Goal: Find specific page/section: Find specific page/section

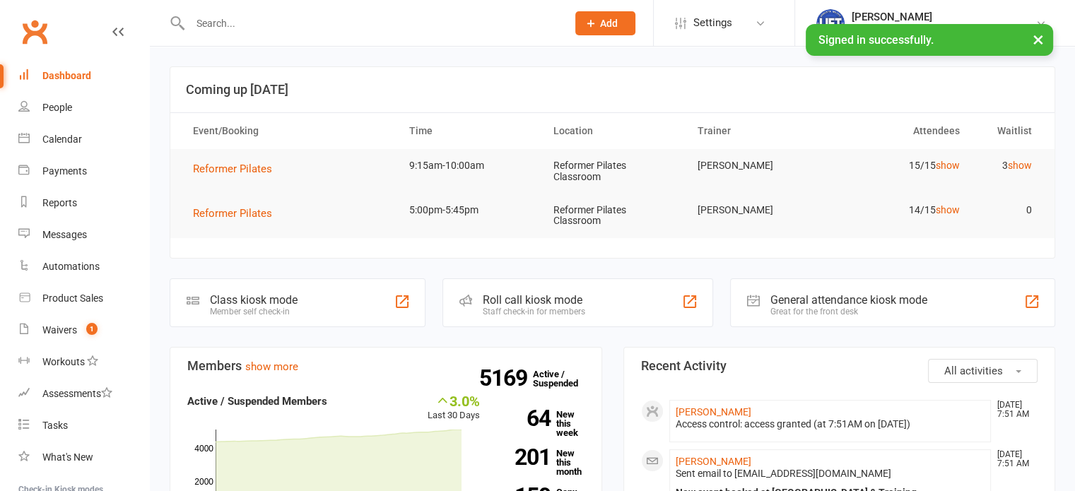
click at [287, 34] on div at bounding box center [363, 23] width 387 height 46
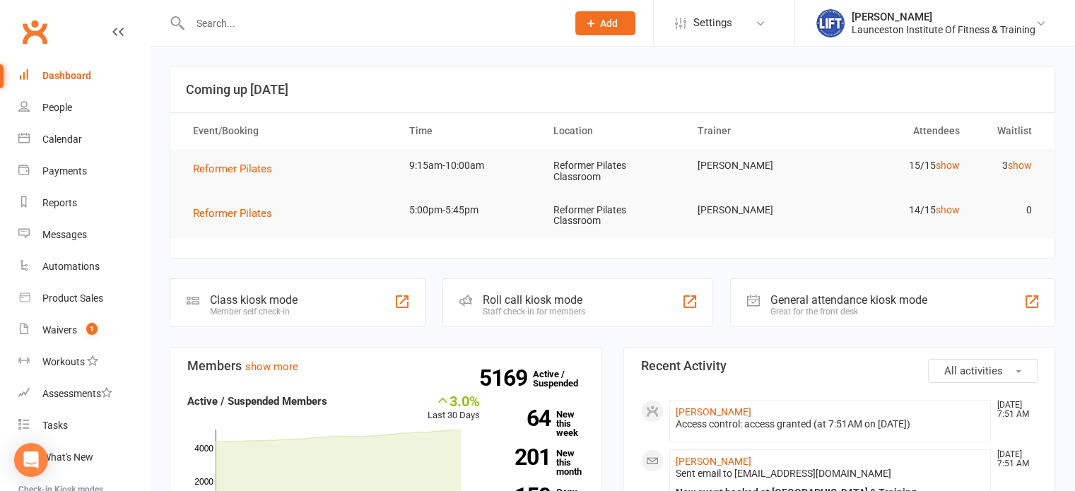
click at [292, 20] on input "text" at bounding box center [371, 23] width 371 height 20
type input "[PERSON_NAME]"
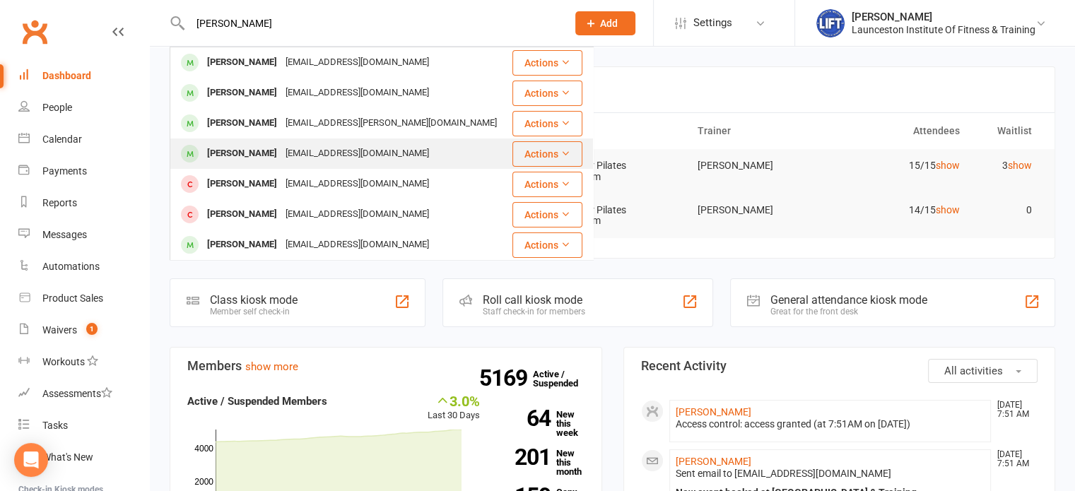
click at [323, 155] on div "[EMAIL_ADDRESS][DOMAIN_NAME]" at bounding box center [357, 153] width 152 height 20
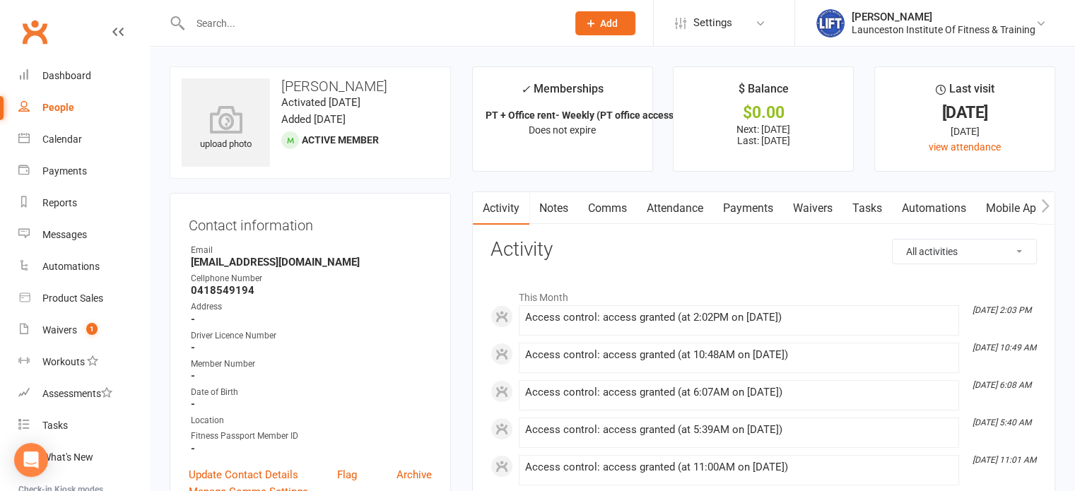
drag, startPoint x: 331, startPoint y: 260, endPoint x: 225, endPoint y: 249, distance: 106.6
click at [225, 249] on li "Email [EMAIL_ADDRESS][DOMAIN_NAME]" at bounding box center [310, 256] width 243 height 25
copy li "[EMAIL_ADDRESS][DOMAIN_NAME]"
click at [0, 269] on li "Automations" at bounding box center [74, 267] width 149 height 32
click at [344, 11] on div at bounding box center [363, 23] width 387 height 46
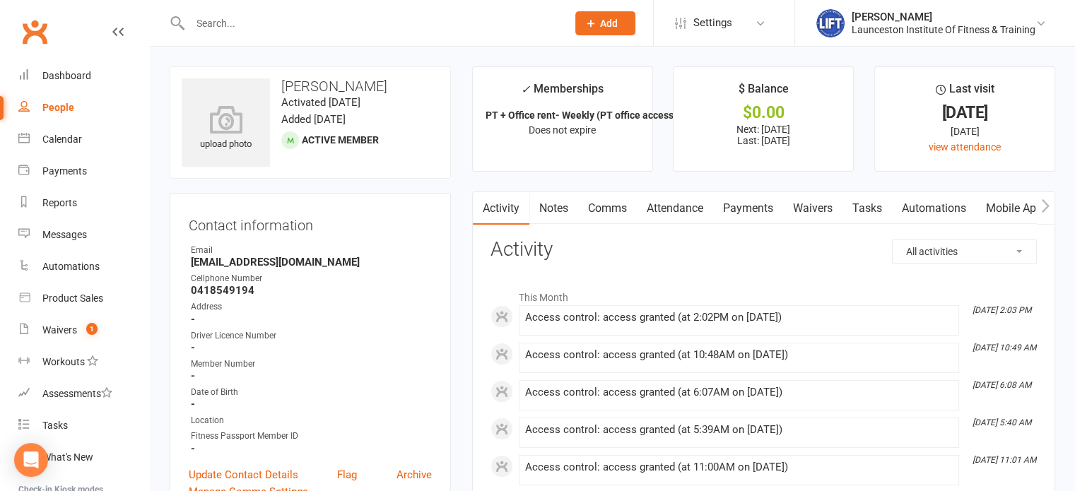
click at [263, 18] on input "text" at bounding box center [371, 23] width 371 height 20
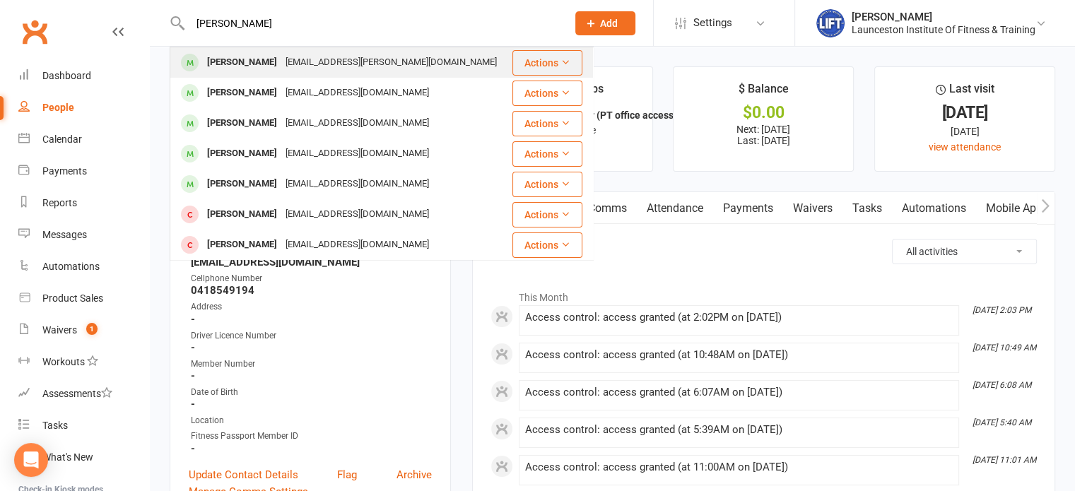
type input "[PERSON_NAME]"
click at [281, 61] on div "[EMAIL_ADDRESS][PERSON_NAME][DOMAIN_NAME]" at bounding box center [391, 62] width 220 height 20
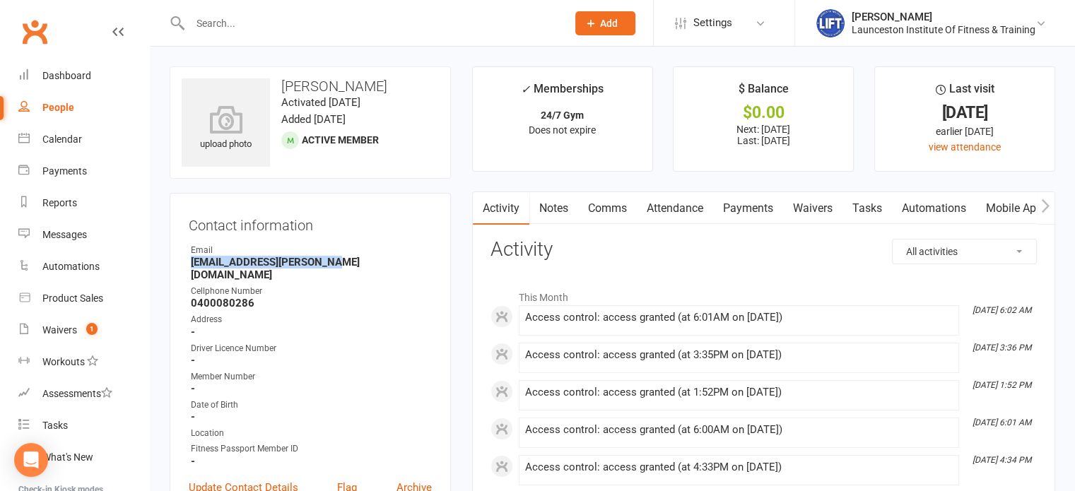
drag, startPoint x: 345, startPoint y: 256, endPoint x: 186, endPoint y: 262, distance: 159.2
click at [186, 262] on div "Contact information Owner Email [EMAIL_ADDRESS][PERSON_NAME][DOMAIN_NAME] Cellp…" at bounding box center [310, 362] width 281 height 339
copy strong "[EMAIL_ADDRESS][PERSON_NAME][DOMAIN_NAME]"
click at [252, 28] on input "text" at bounding box center [371, 23] width 371 height 20
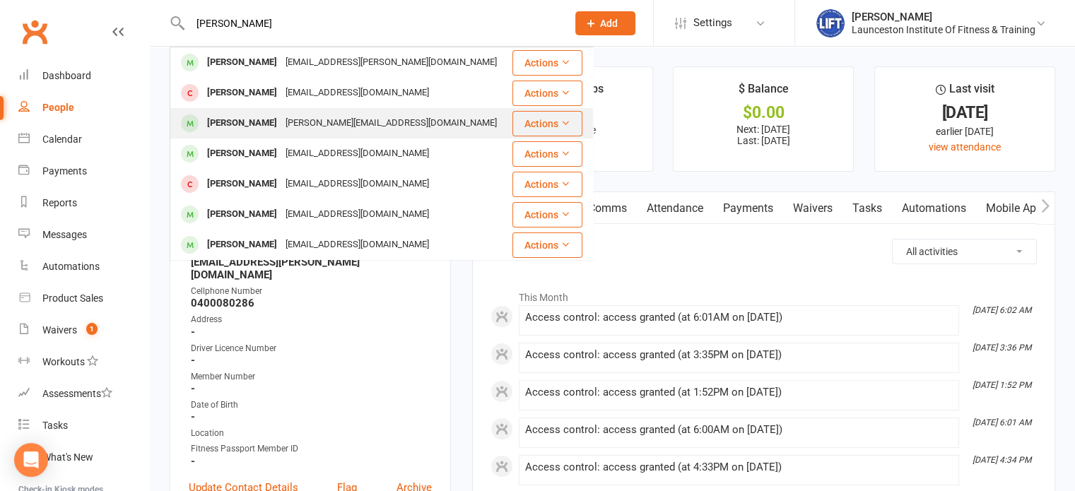
type input "[PERSON_NAME]"
click at [336, 125] on div "[PERSON_NAME][EMAIL_ADDRESS][DOMAIN_NAME]" at bounding box center [391, 123] width 220 height 20
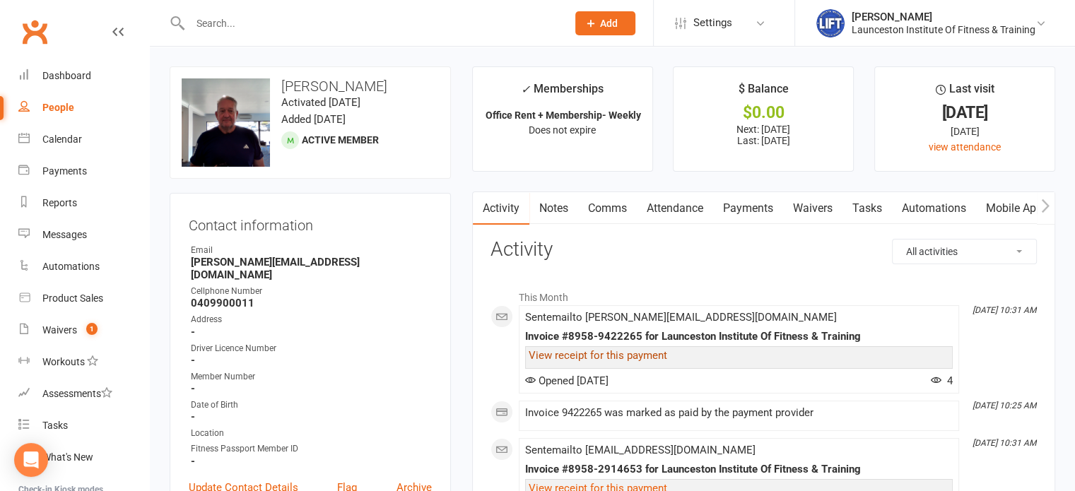
click at [550, 353] on link "View receipt for this payment" at bounding box center [598, 355] width 139 height 13
click at [391, 16] on input "text" at bounding box center [371, 23] width 371 height 20
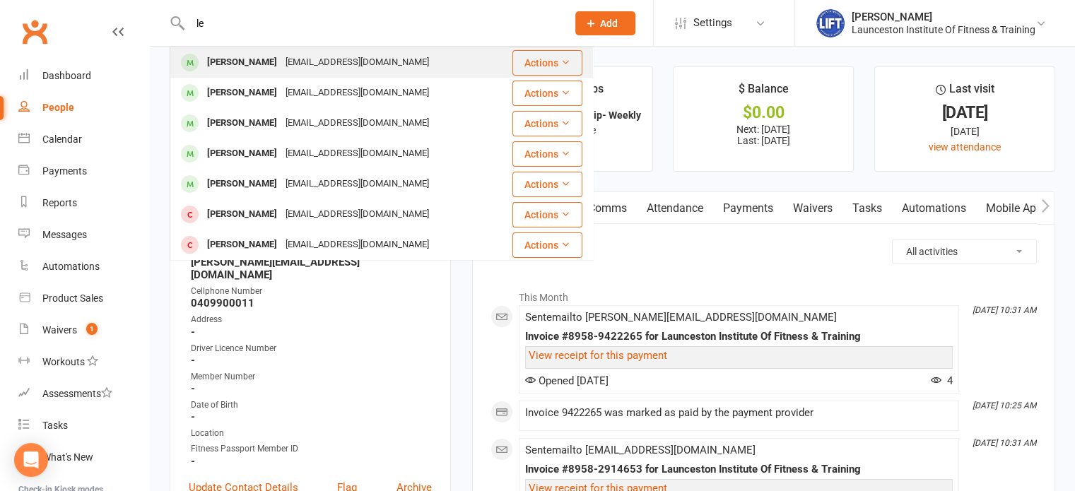
type input "l"
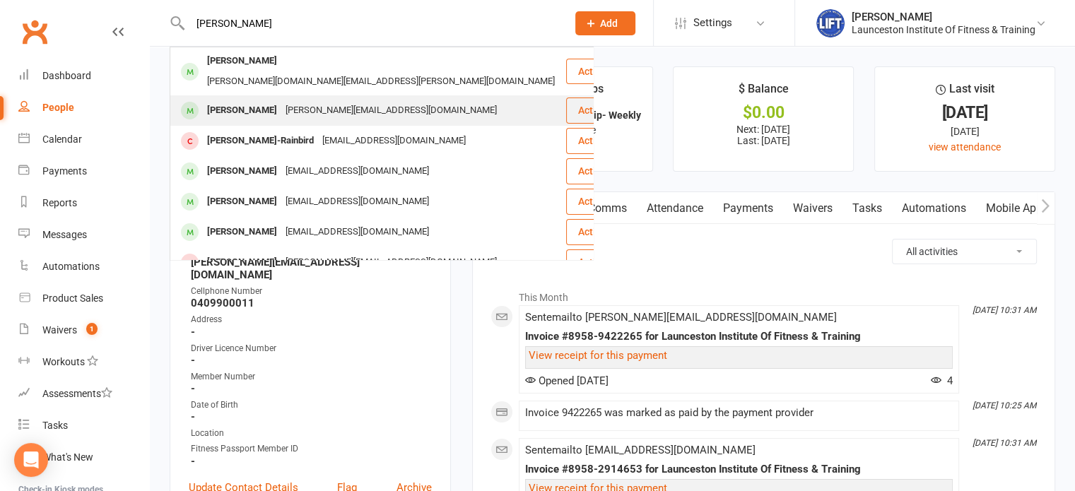
type input "[PERSON_NAME]"
click at [360, 100] on div "[PERSON_NAME][EMAIL_ADDRESS][DOMAIN_NAME]" at bounding box center [391, 110] width 220 height 20
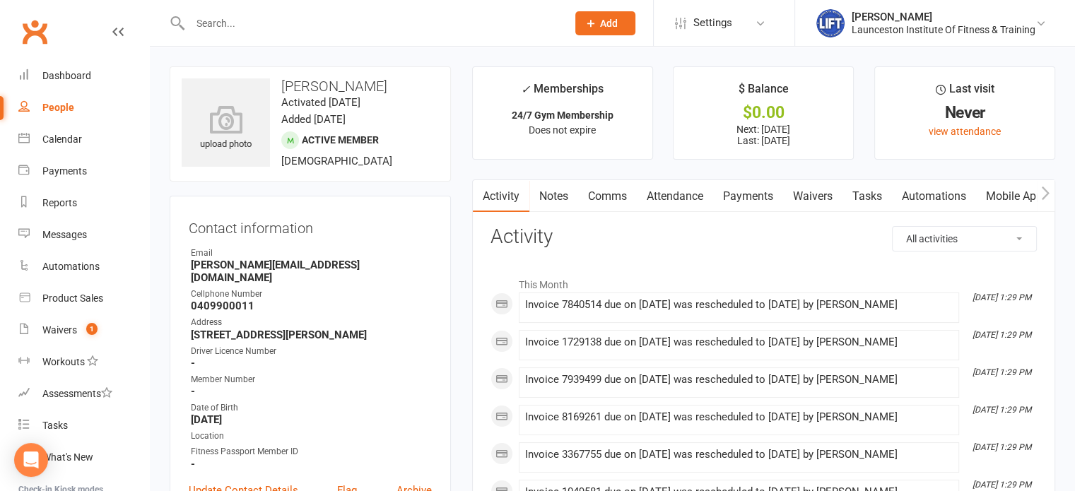
click at [761, 192] on link "Payments" at bounding box center [748, 196] width 70 height 33
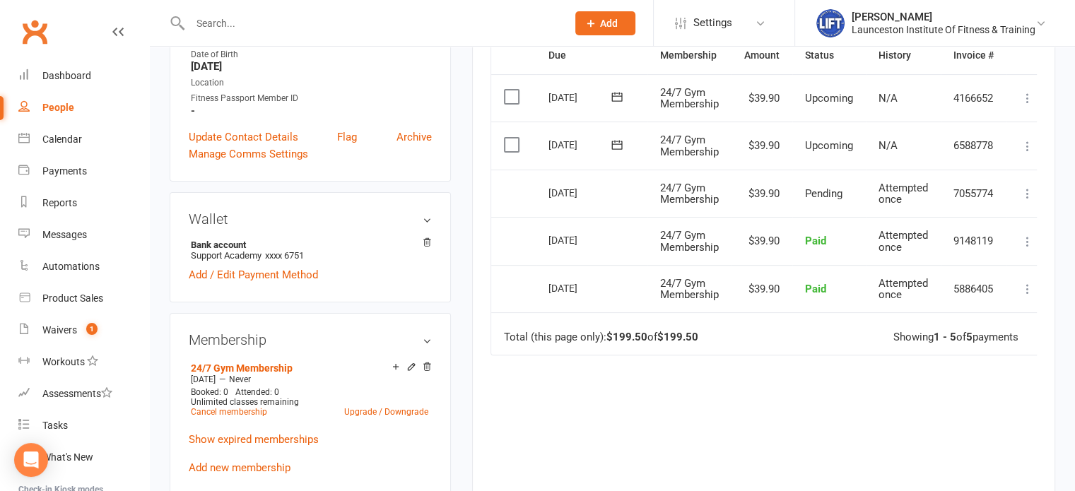
scroll to position [358, 0]
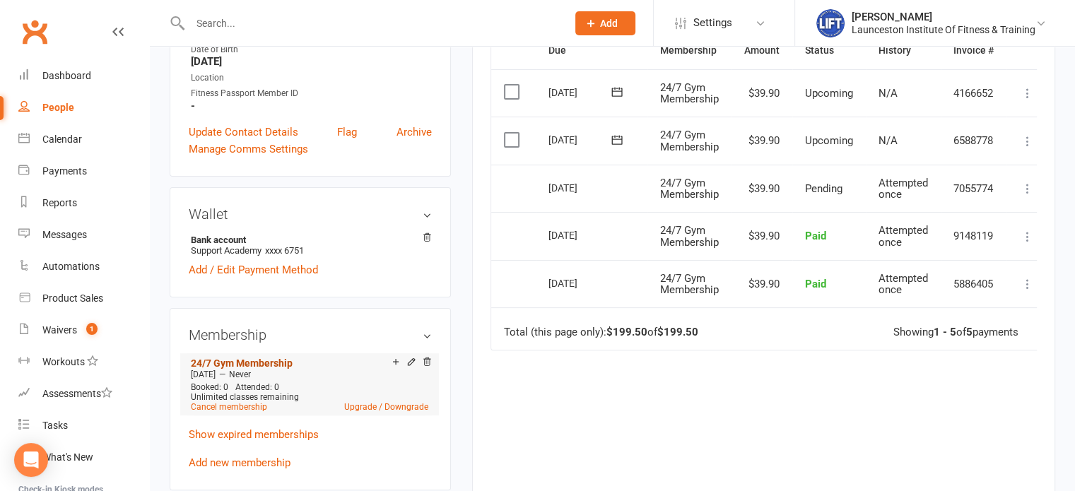
click at [233, 358] on link "24/7 Gym Membership" at bounding box center [242, 363] width 102 height 11
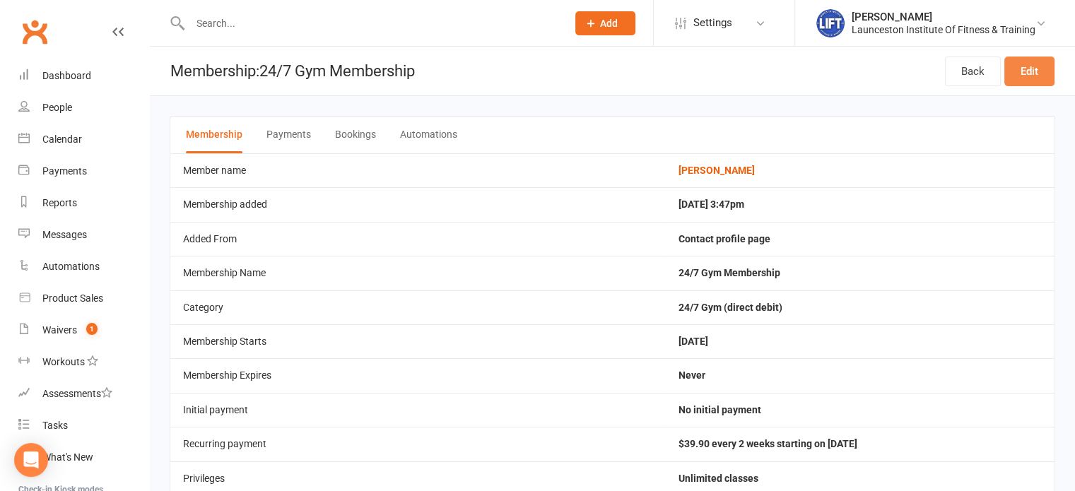
click at [1017, 74] on link "Edit" at bounding box center [1029, 72] width 50 height 30
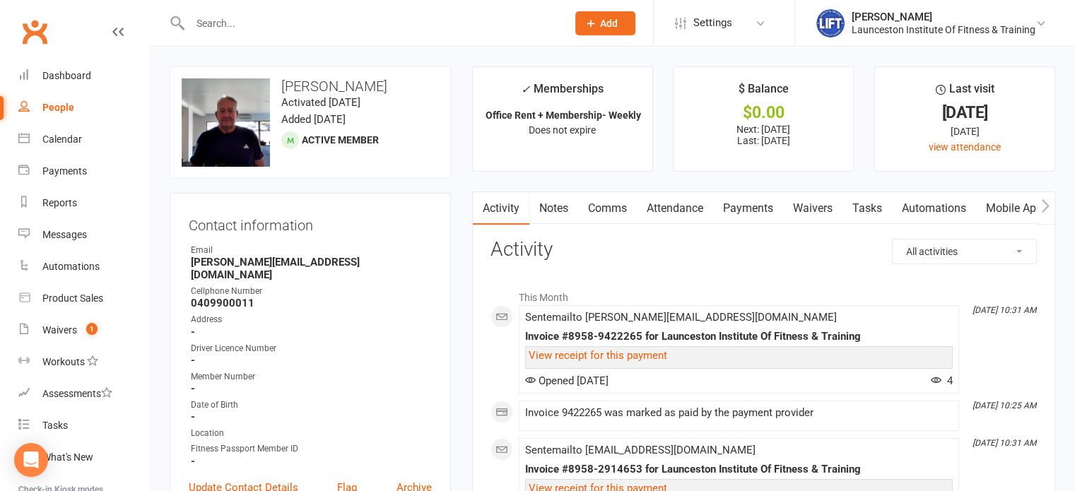
click at [365, 19] on input "text" at bounding box center [371, 23] width 371 height 20
type input "[PERSON_NAME]"
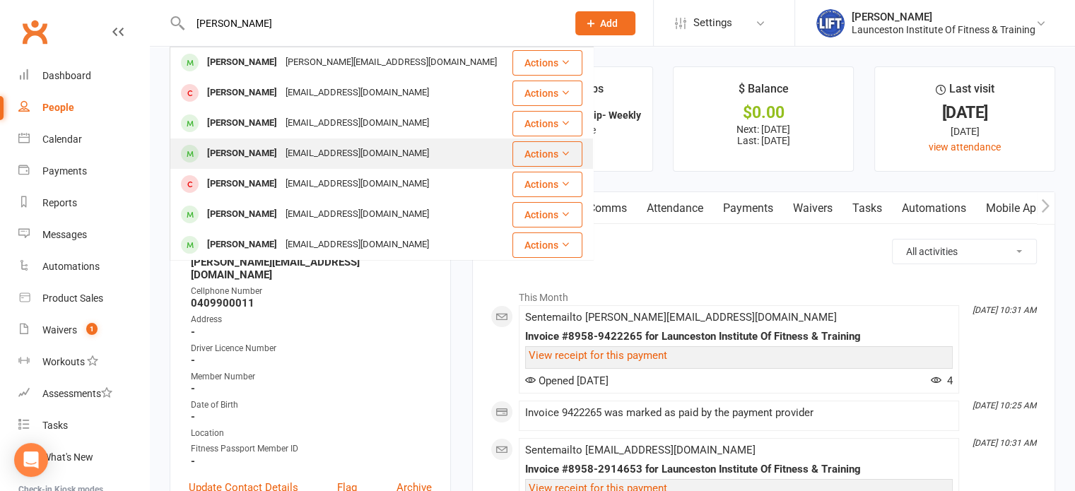
click at [320, 158] on div "[EMAIL_ADDRESS][DOMAIN_NAME]" at bounding box center [357, 153] width 152 height 20
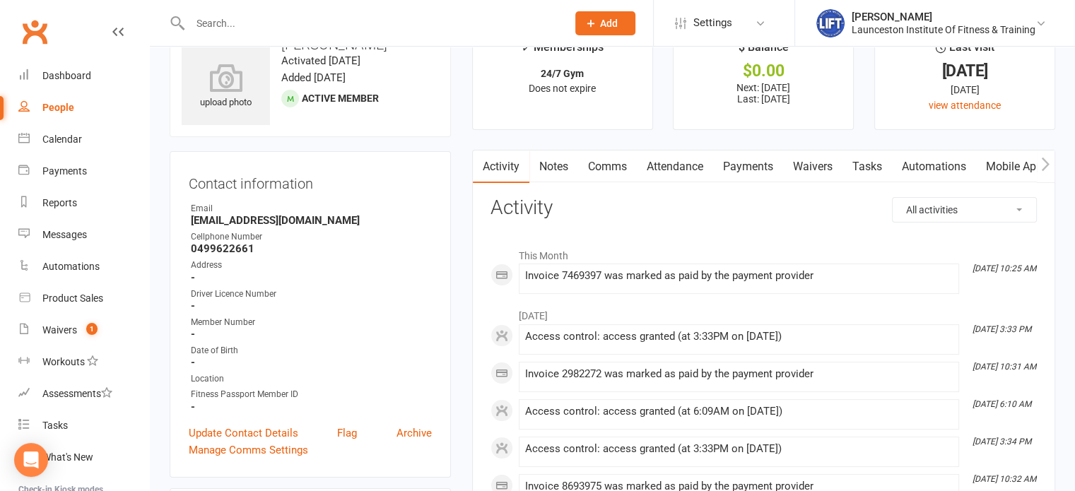
scroll to position [42, 0]
click at [346, 16] on input "text" at bounding box center [371, 23] width 371 height 20
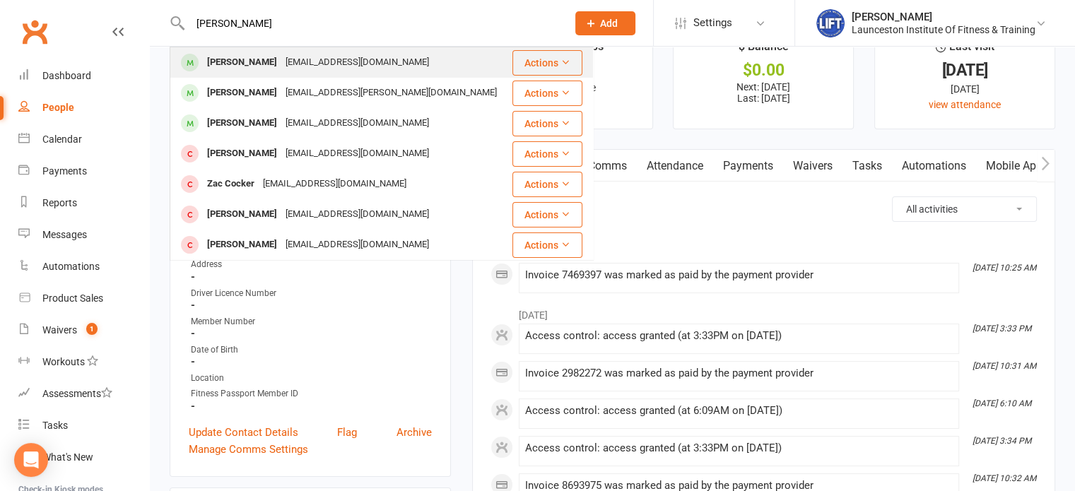
type input "[PERSON_NAME]"
click at [311, 61] on div "[EMAIL_ADDRESS][DOMAIN_NAME]" at bounding box center [357, 62] width 152 height 20
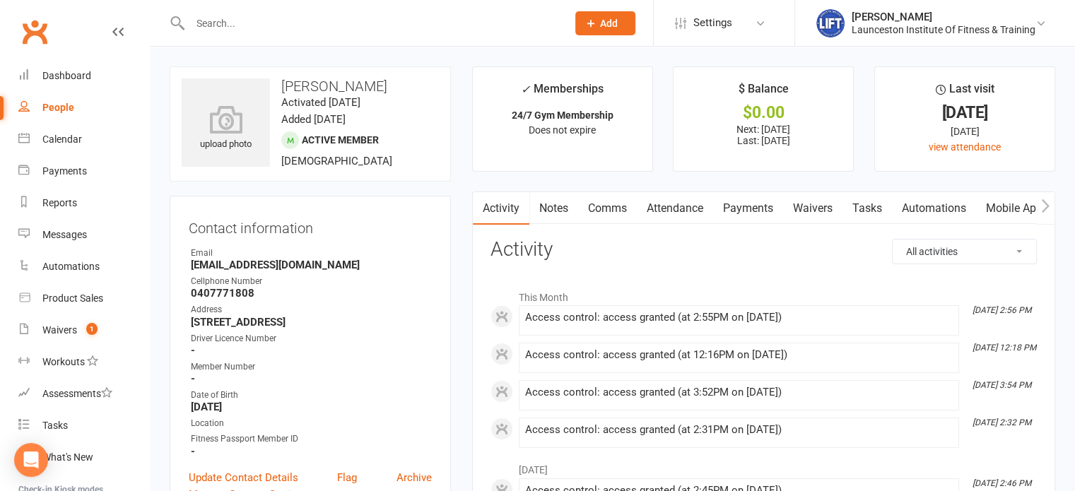
click at [758, 211] on link "Payments" at bounding box center [748, 208] width 70 height 33
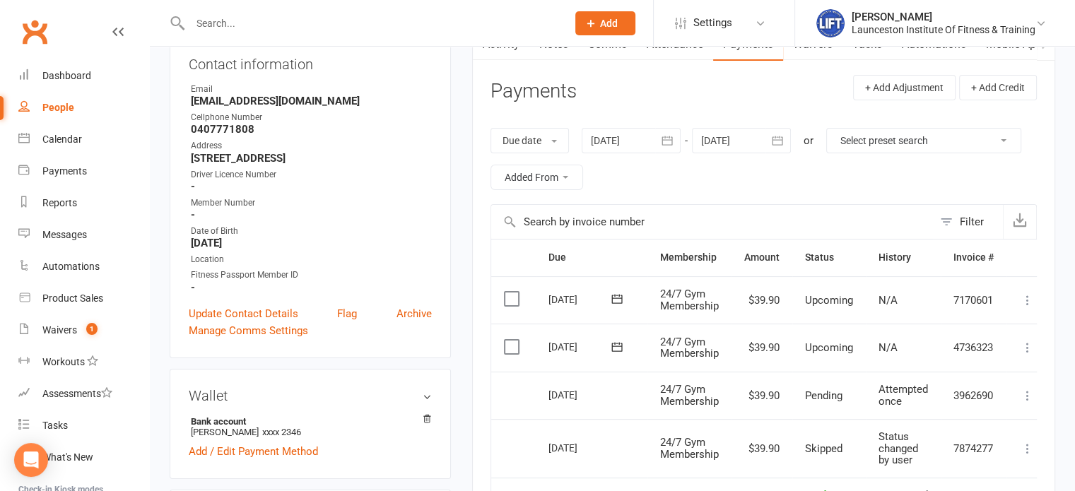
scroll to position [203, 0]
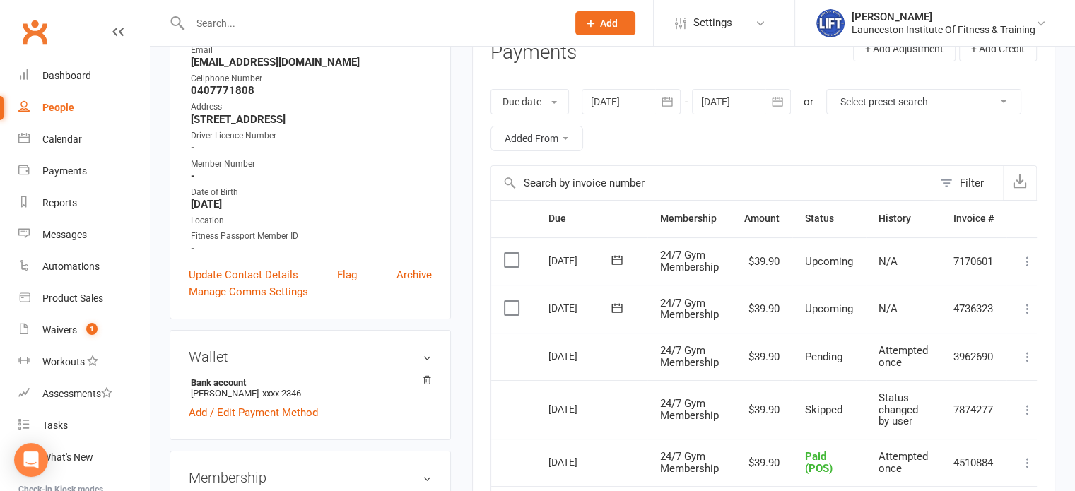
click at [362, 7] on div at bounding box center [363, 23] width 387 height 46
click at [356, 16] on input "text" at bounding box center [371, 23] width 371 height 20
type input "cross"
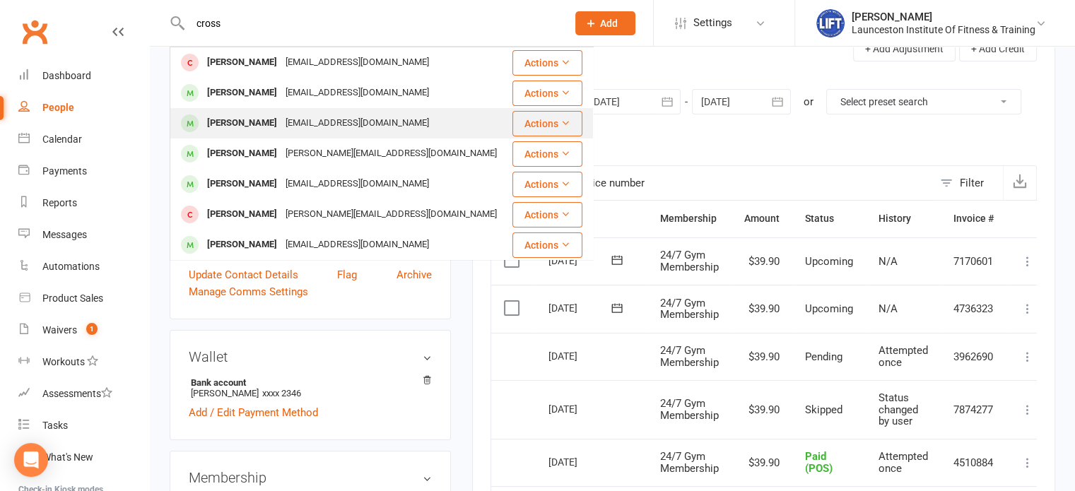
click at [308, 116] on div "[EMAIL_ADDRESS][DOMAIN_NAME]" at bounding box center [357, 123] width 152 height 20
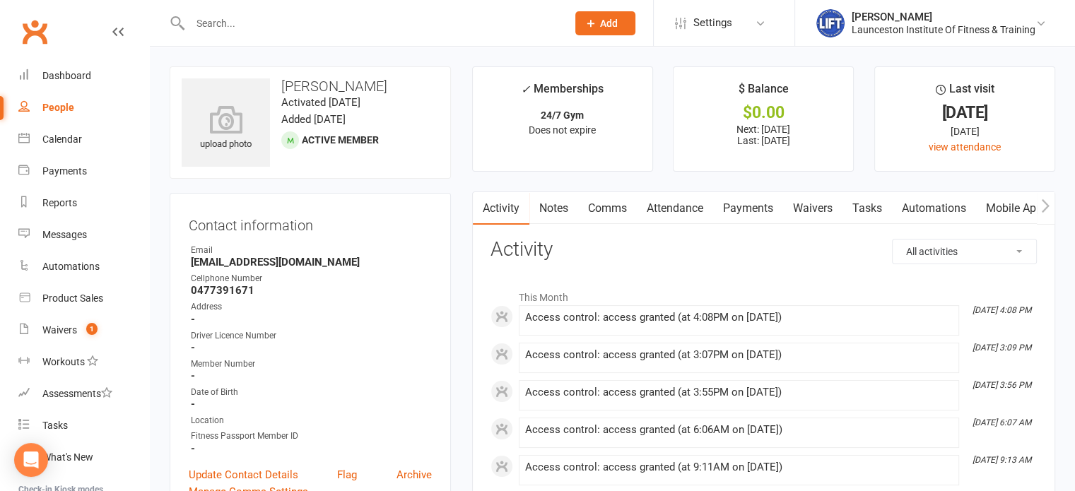
click at [752, 206] on link "Payments" at bounding box center [748, 208] width 70 height 33
